Goal: Task Accomplishment & Management: Use online tool/utility

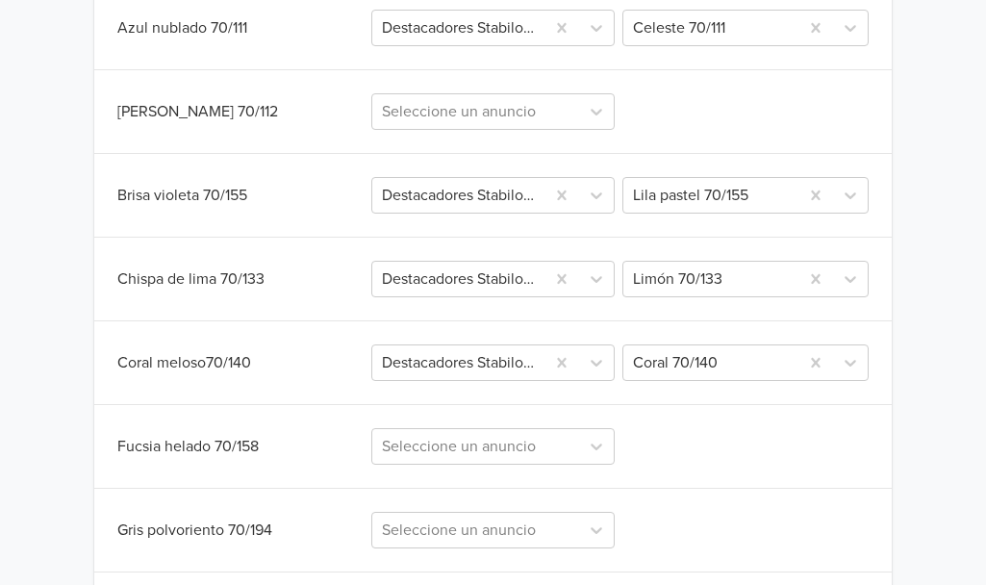
scroll to position [703, 0]
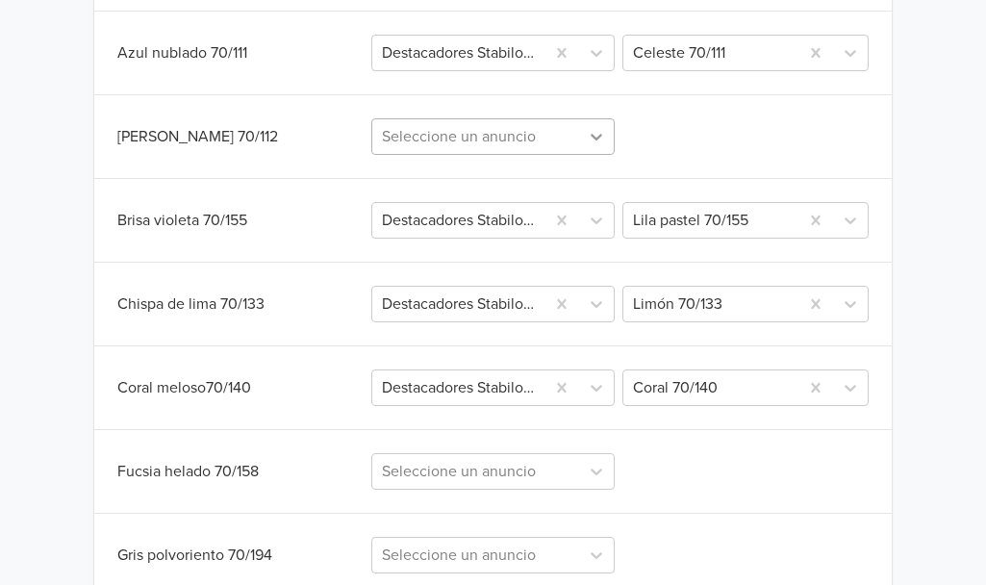
click at [600, 136] on icon at bounding box center [596, 137] width 12 height 7
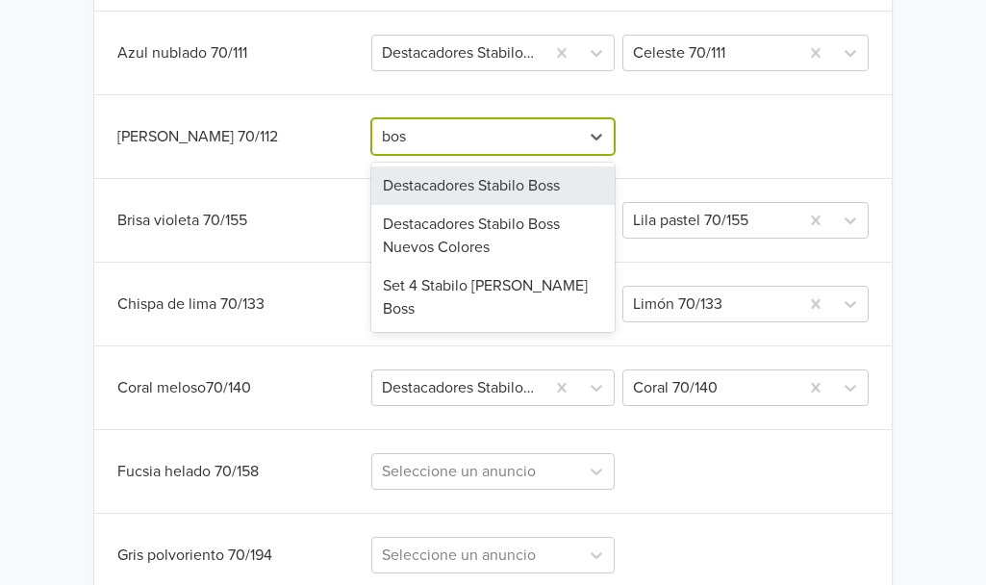
type input "boss"
click at [548, 174] on div "Destacadores Stabilo Boss" at bounding box center [492, 185] width 242 height 38
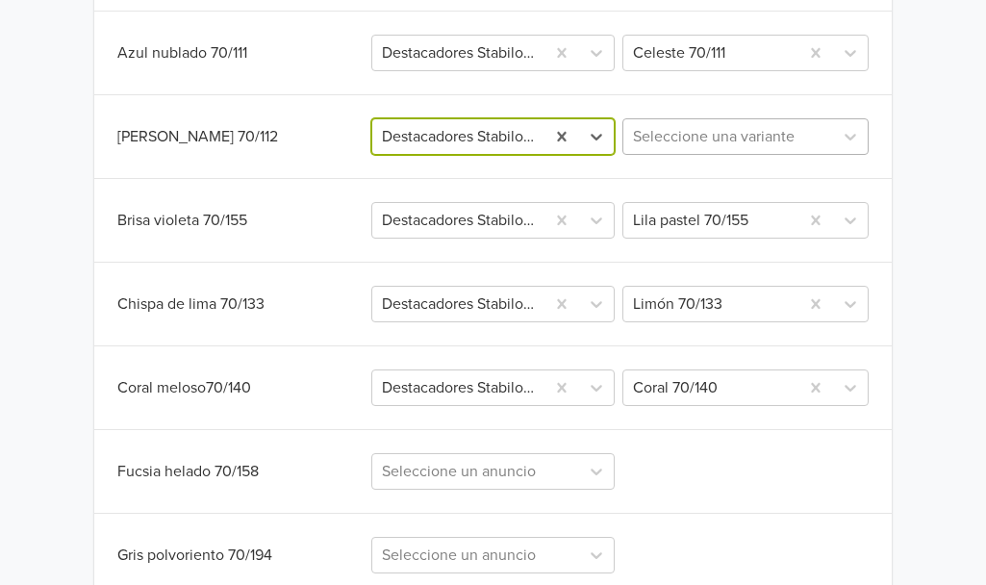
click at [651, 138] on div at bounding box center [728, 136] width 190 height 27
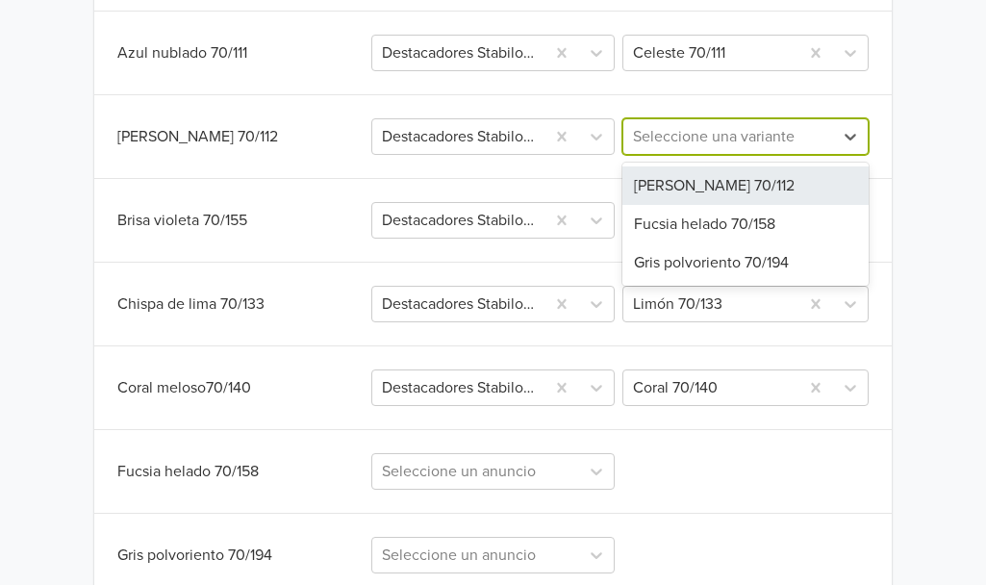
click at [690, 203] on div "[PERSON_NAME] 70/112" at bounding box center [745, 185] width 246 height 38
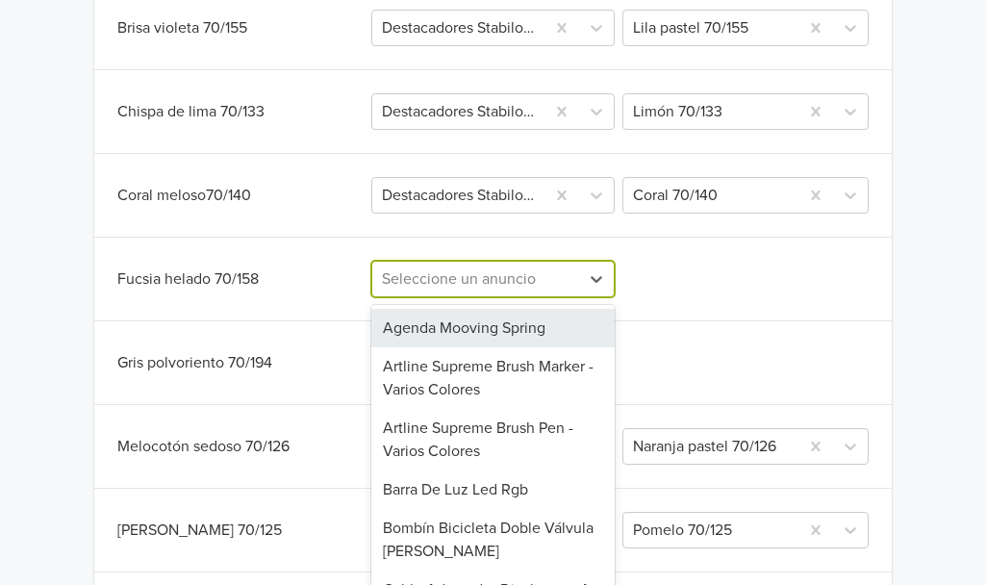
click at [493, 289] on div "Sincronizar con anuncio existente Salvar Variante Jumpseller Publicación Mercad…" at bounding box center [492, 296] width 797 height 1339
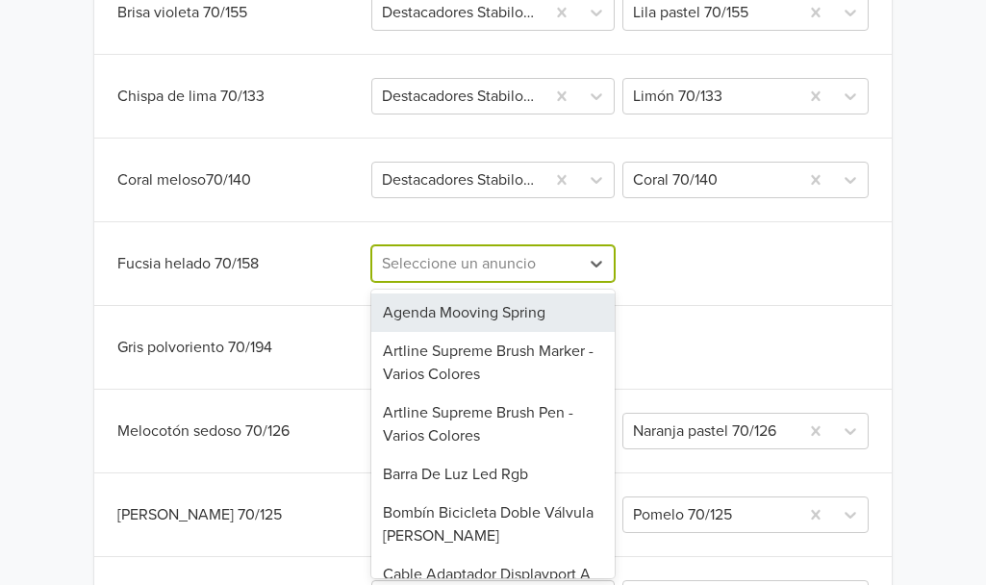
scroll to position [912, 0]
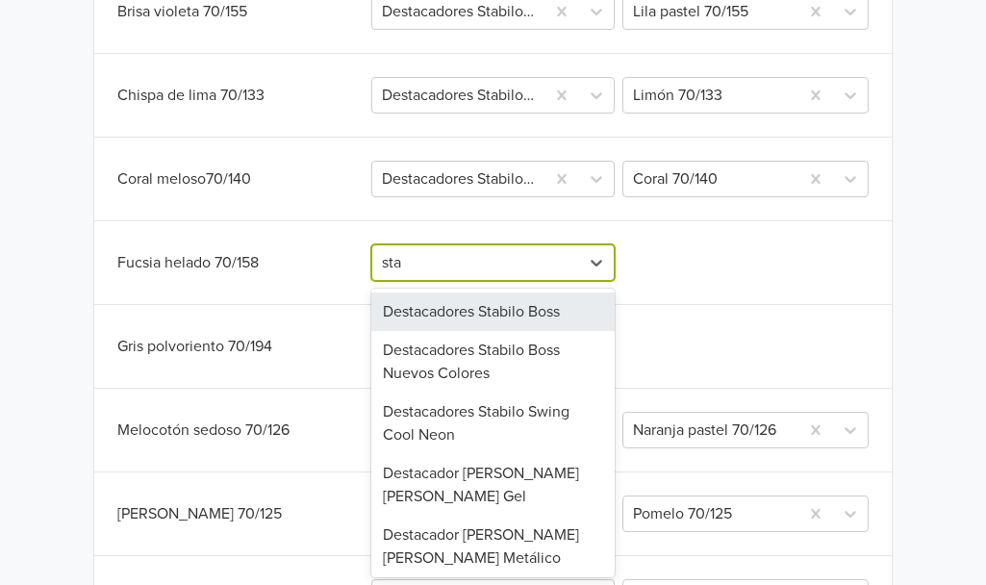
type input "stab"
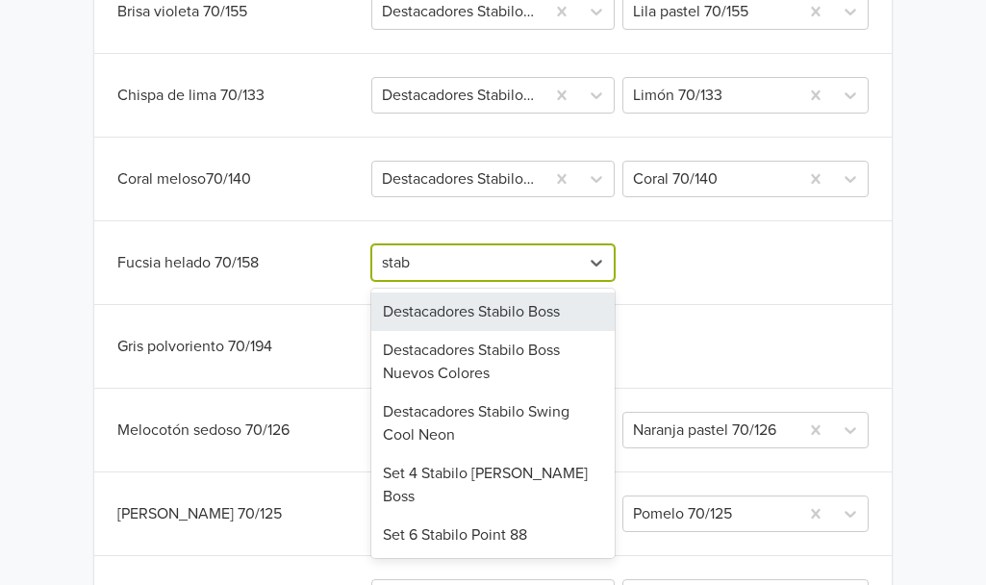
click at [491, 301] on div "Destacadores Stabilo Boss" at bounding box center [492, 311] width 242 height 38
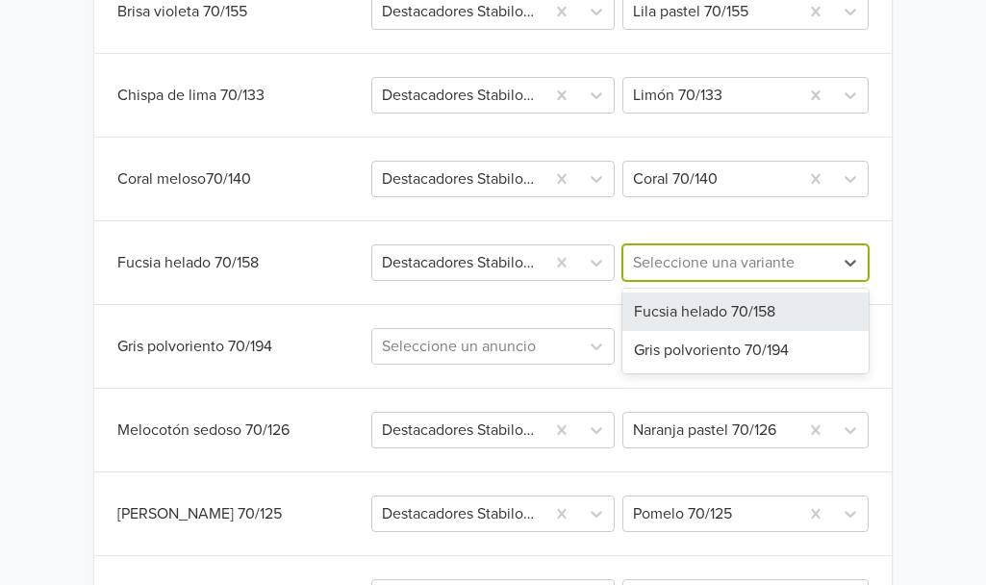
click at [678, 269] on div at bounding box center [728, 262] width 190 height 27
click at [688, 304] on div "Fucsia helado 70/158" at bounding box center [745, 311] width 246 height 38
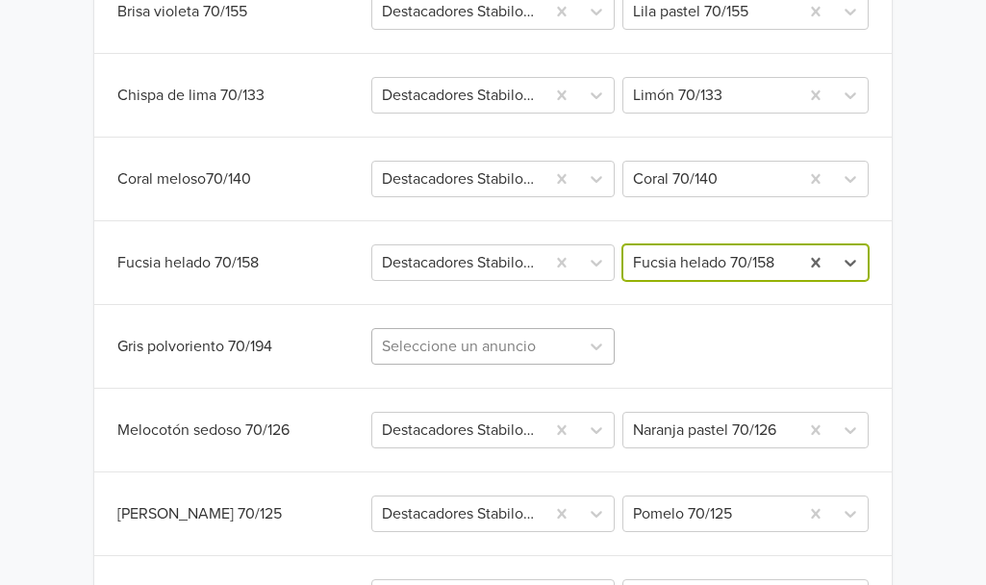
click at [516, 354] on div "Seleccione un anuncio" at bounding box center [492, 346] width 242 height 37
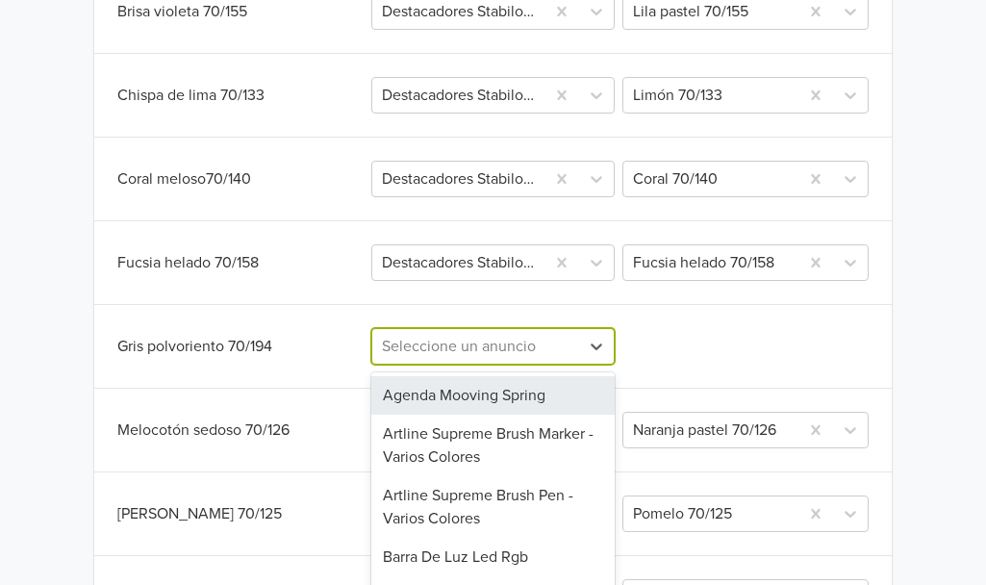
scroll to position [995, 0]
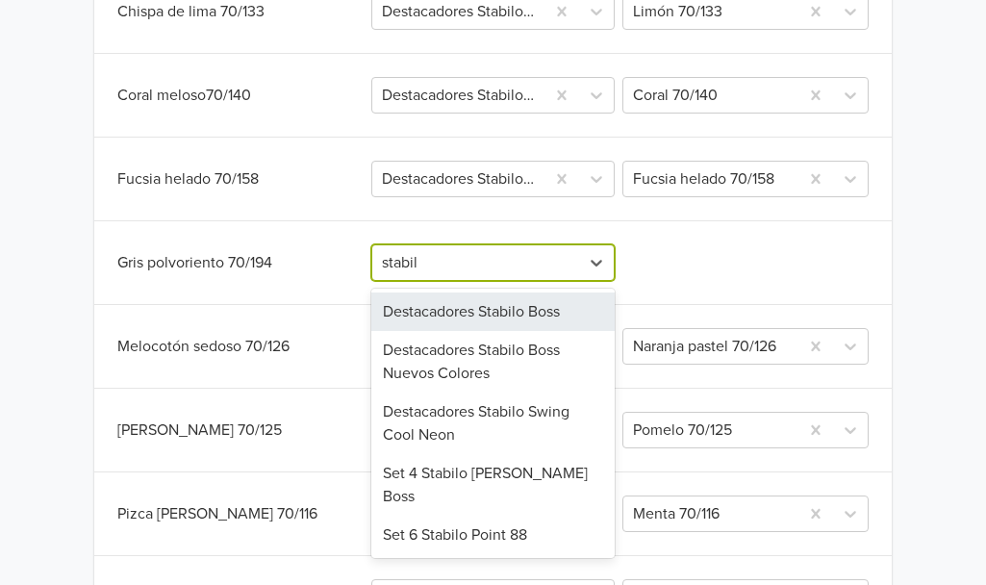
type input "stabilo"
click at [506, 305] on div "Destacadores Stabilo Boss" at bounding box center [492, 311] width 242 height 38
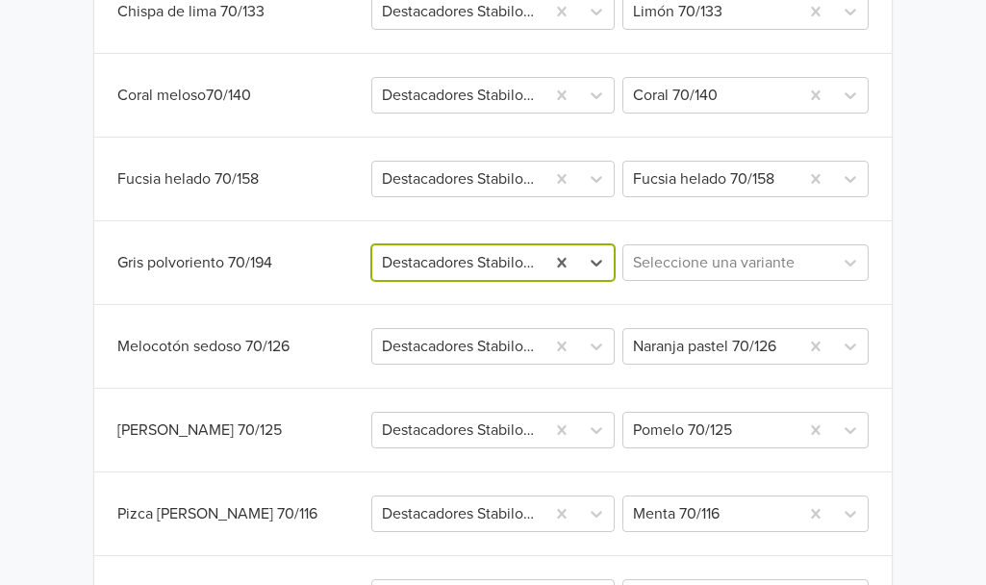
click at [671, 281] on div "Sincronizar con anuncio existente Salvar Variante Jumpseller Publicación Mercad…" at bounding box center [492, 196] width 797 height 1339
click at [674, 271] on div at bounding box center [728, 262] width 190 height 27
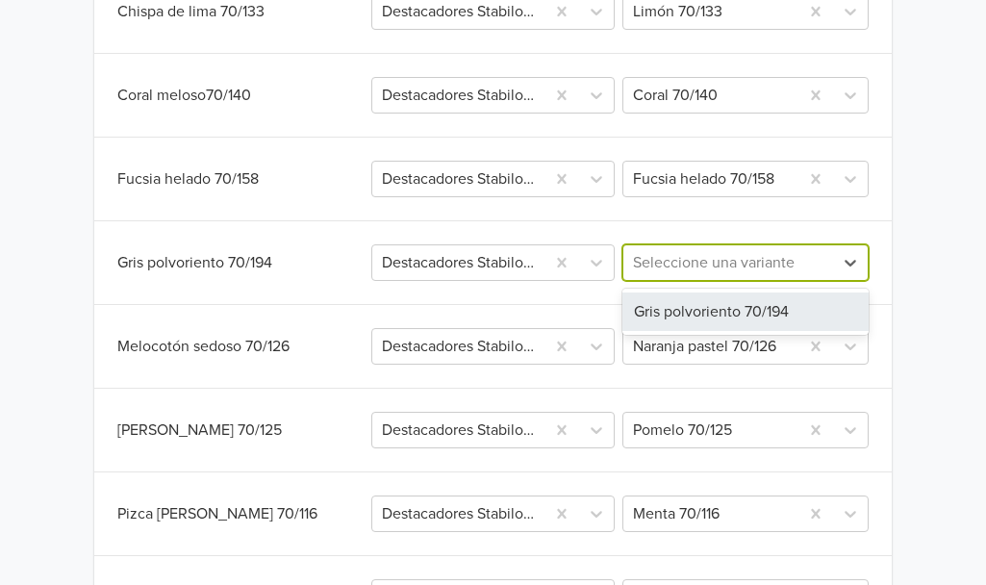
drag, startPoint x: 656, startPoint y: 310, endPoint x: 869, endPoint y: 260, distance: 219.2
click at [658, 310] on div "Gris polvoriento 70/194" at bounding box center [745, 311] width 246 height 38
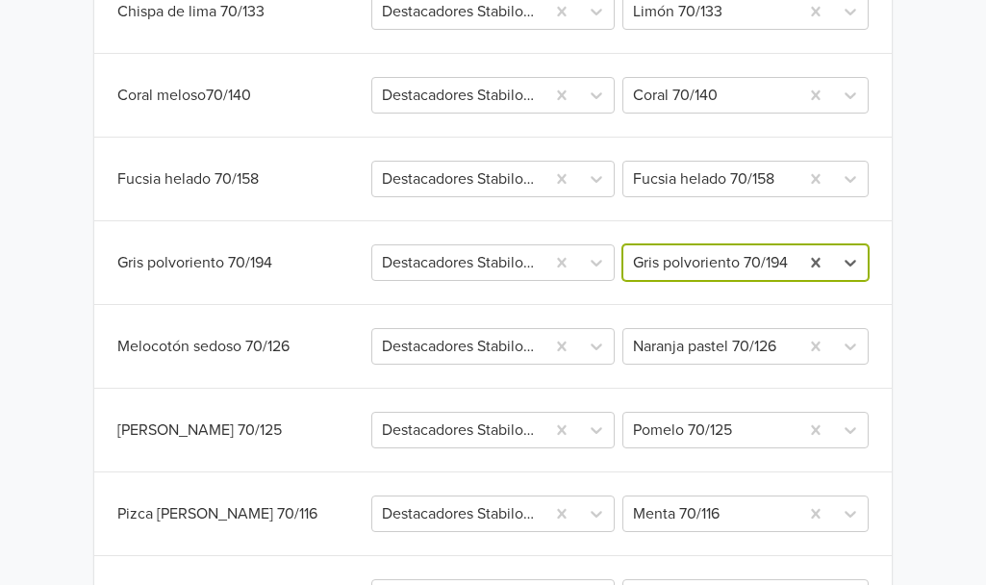
drag, startPoint x: 869, startPoint y: 258, endPoint x: 957, endPoint y: 279, distance: 90.0
click at [870, 258] on div "Sincronizar con anuncio existente Salvar Variante Jumpseller Publicación Mercad…" at bounding box center [492, 196] width 797 height 1339
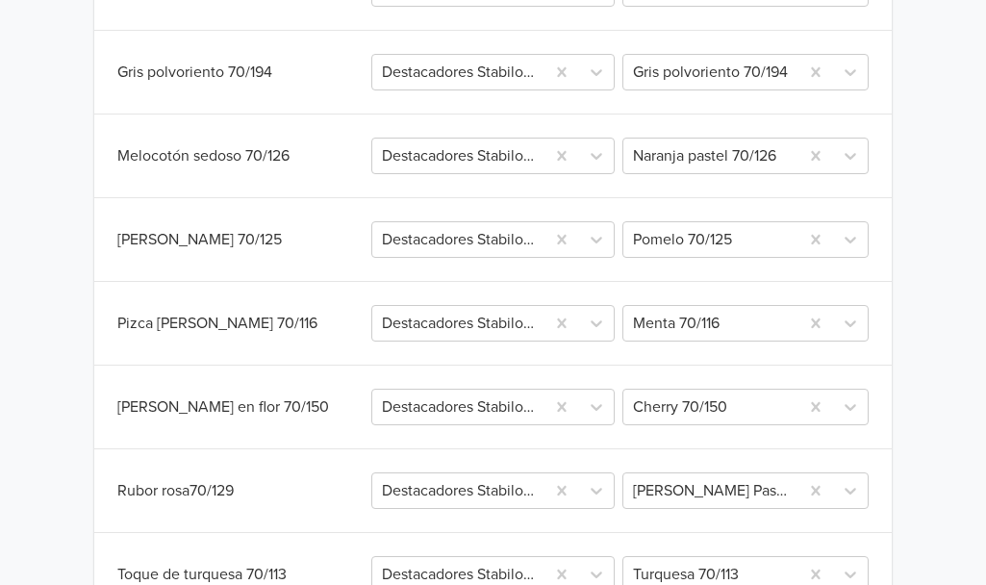
scroll to position [1323, 0]
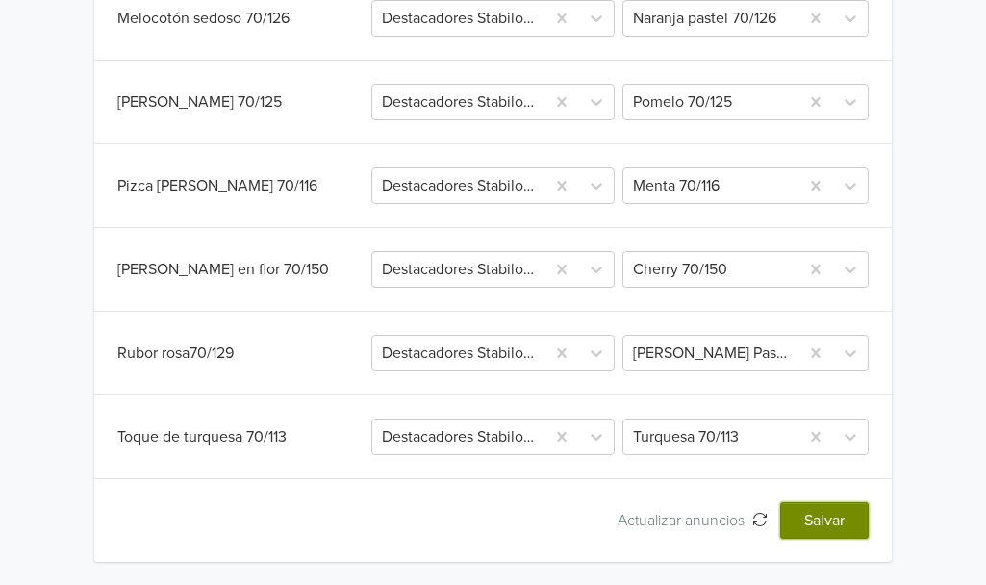
click at [864, 531] on button "Salvar" at bounding box center [824, 520] width 88 height 37
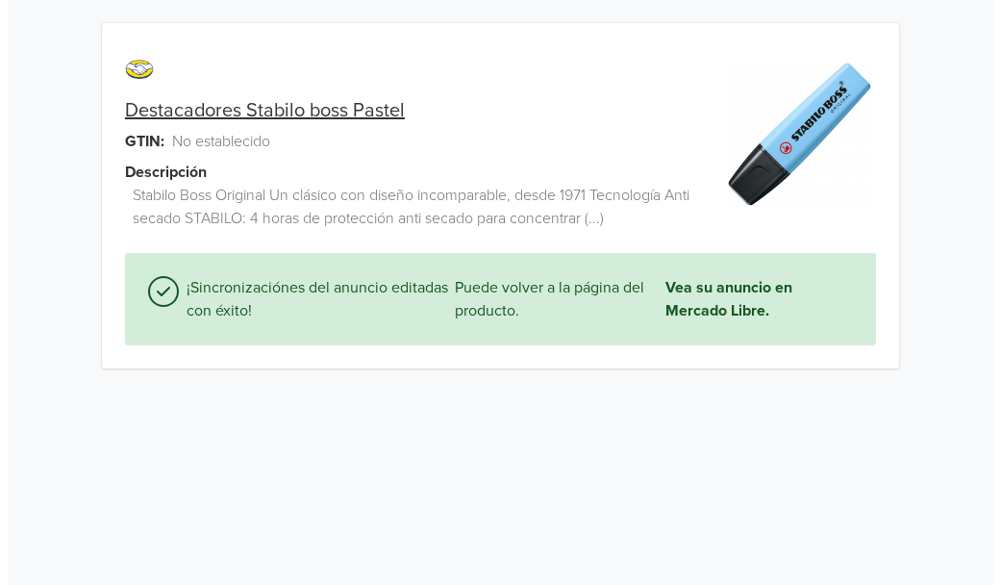
scroll to position [0, 0]
